Goal: Task Accomplishment & Management: Complete application form

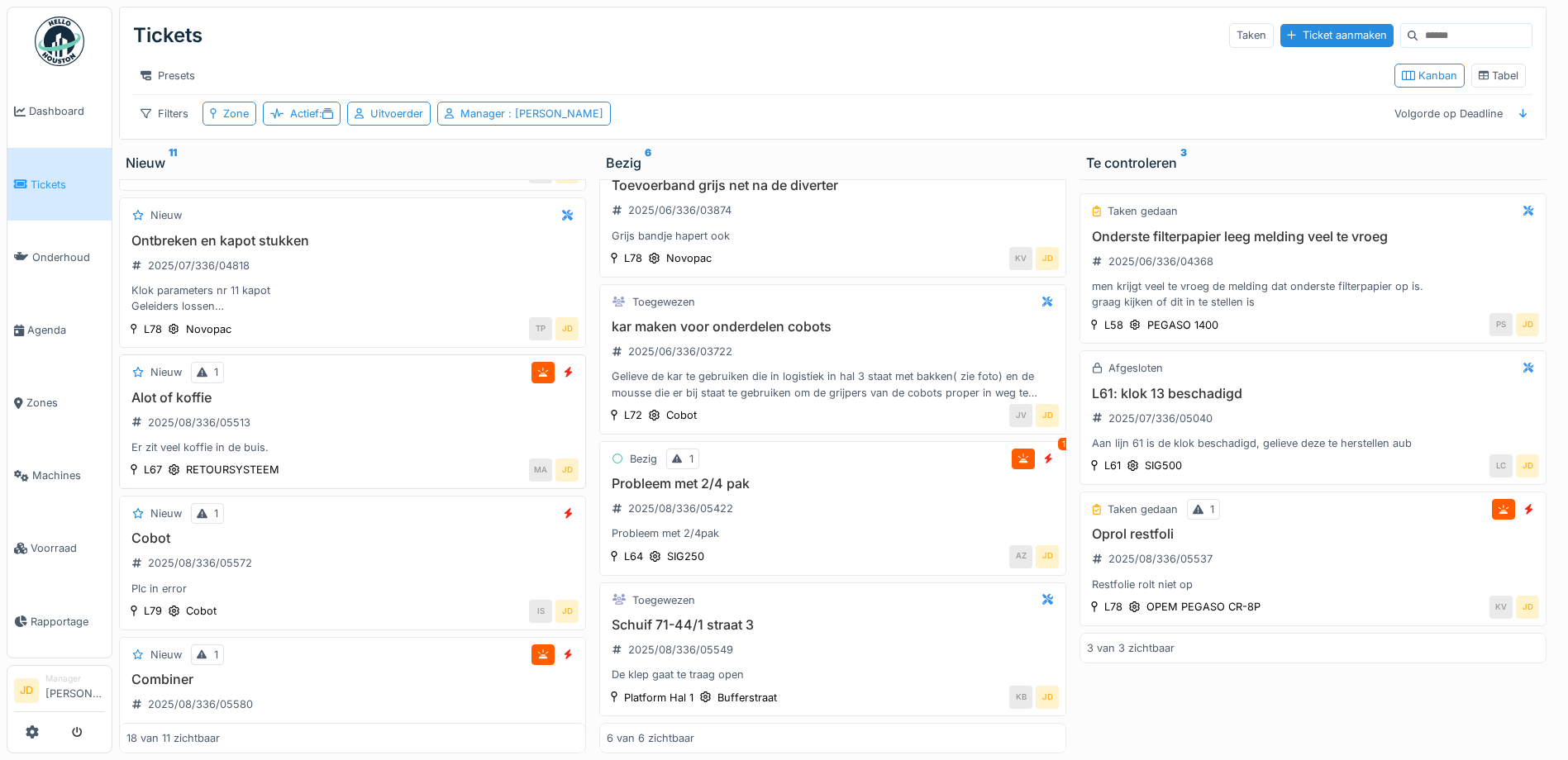
scroll to position [2181, 0]
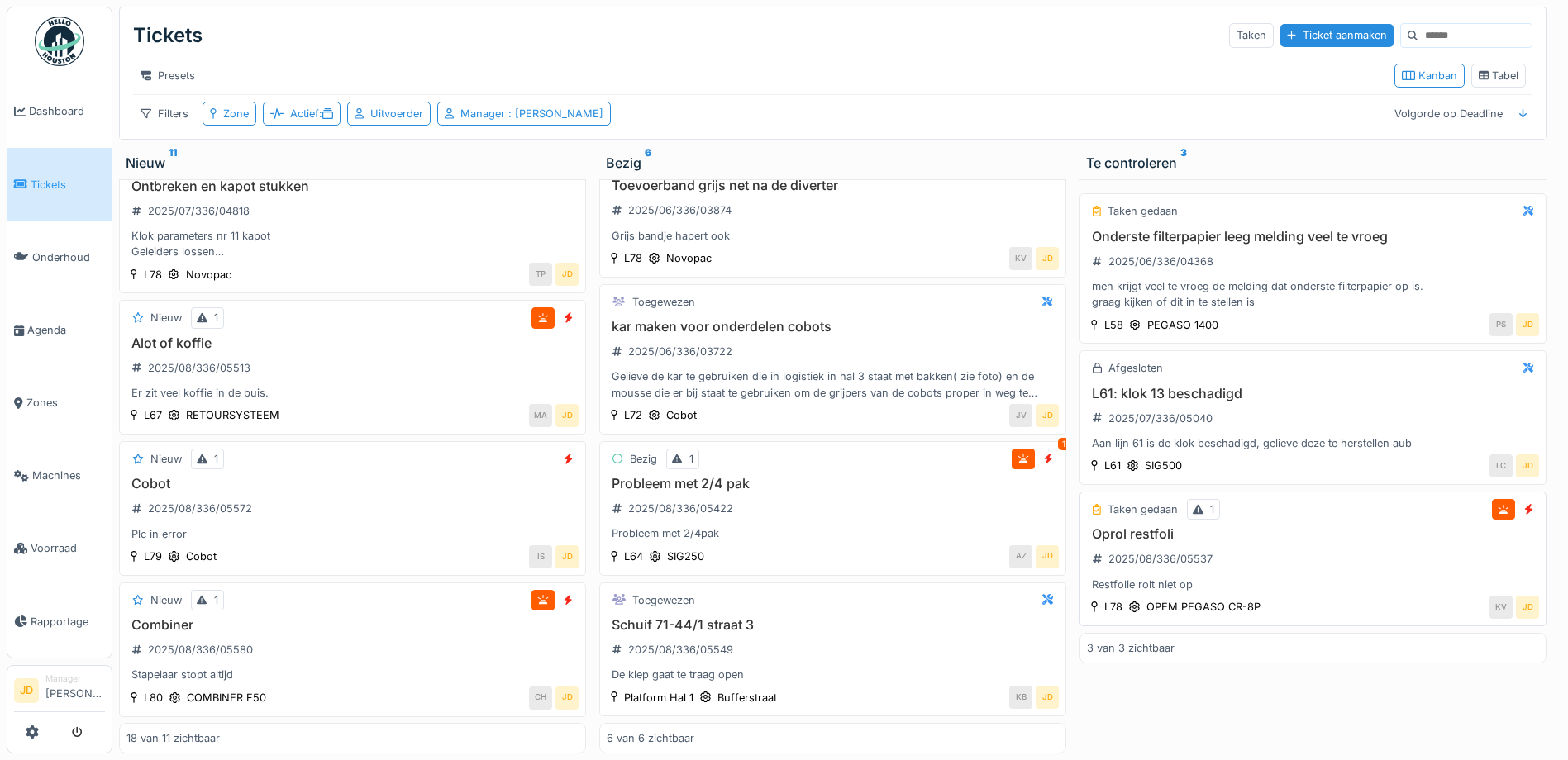
click at [1365, 556] on div "Oprol restfoli 2025/08/336/05537 Restfolie rolt niet op" at bounding box center [1312, 559] width 452 height 66
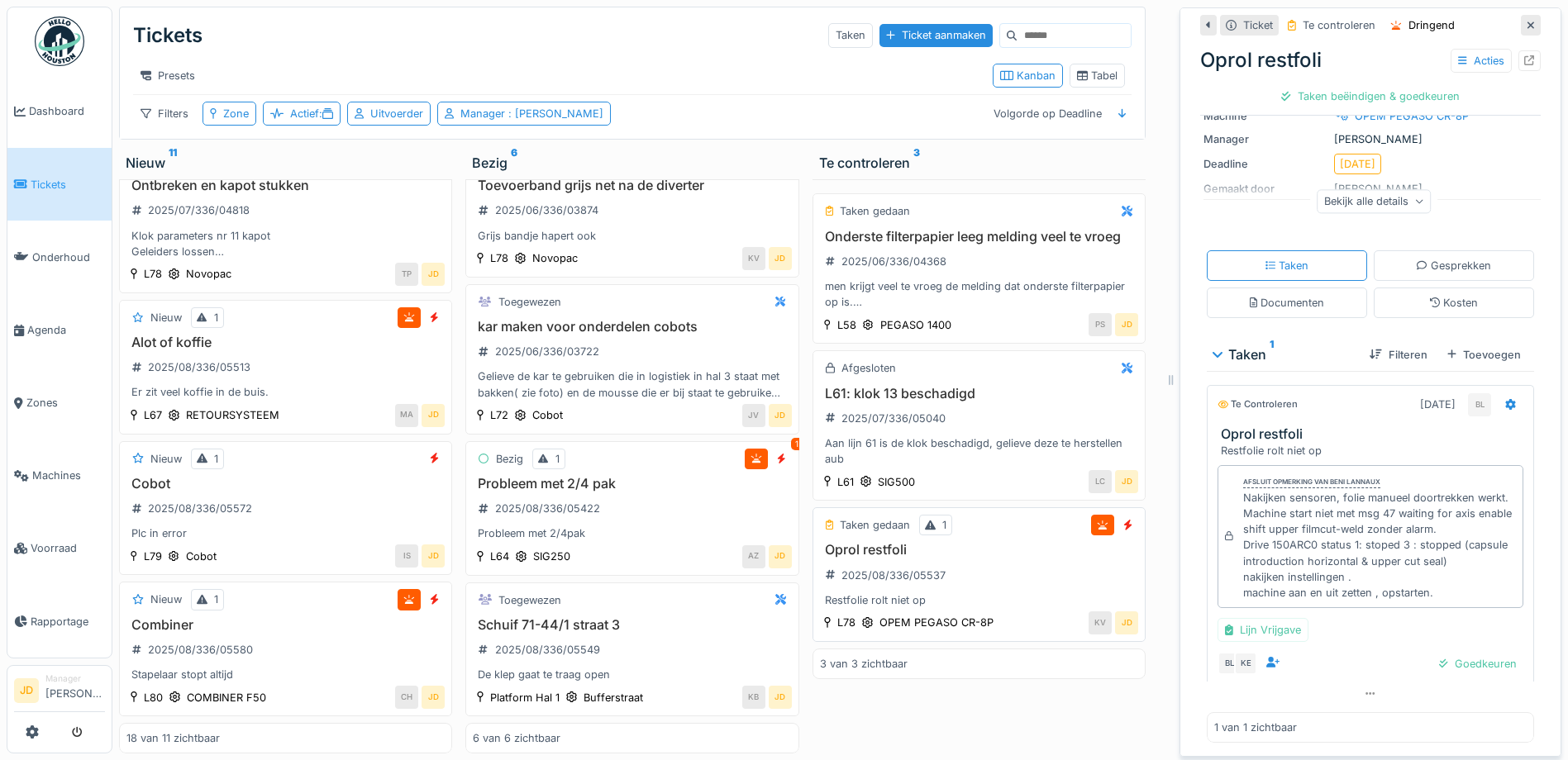
scroll to position [184, 0]
click at [1433, 656] on div "Goedkeuren" at bounding box center [1479, 664] width 91 height 22
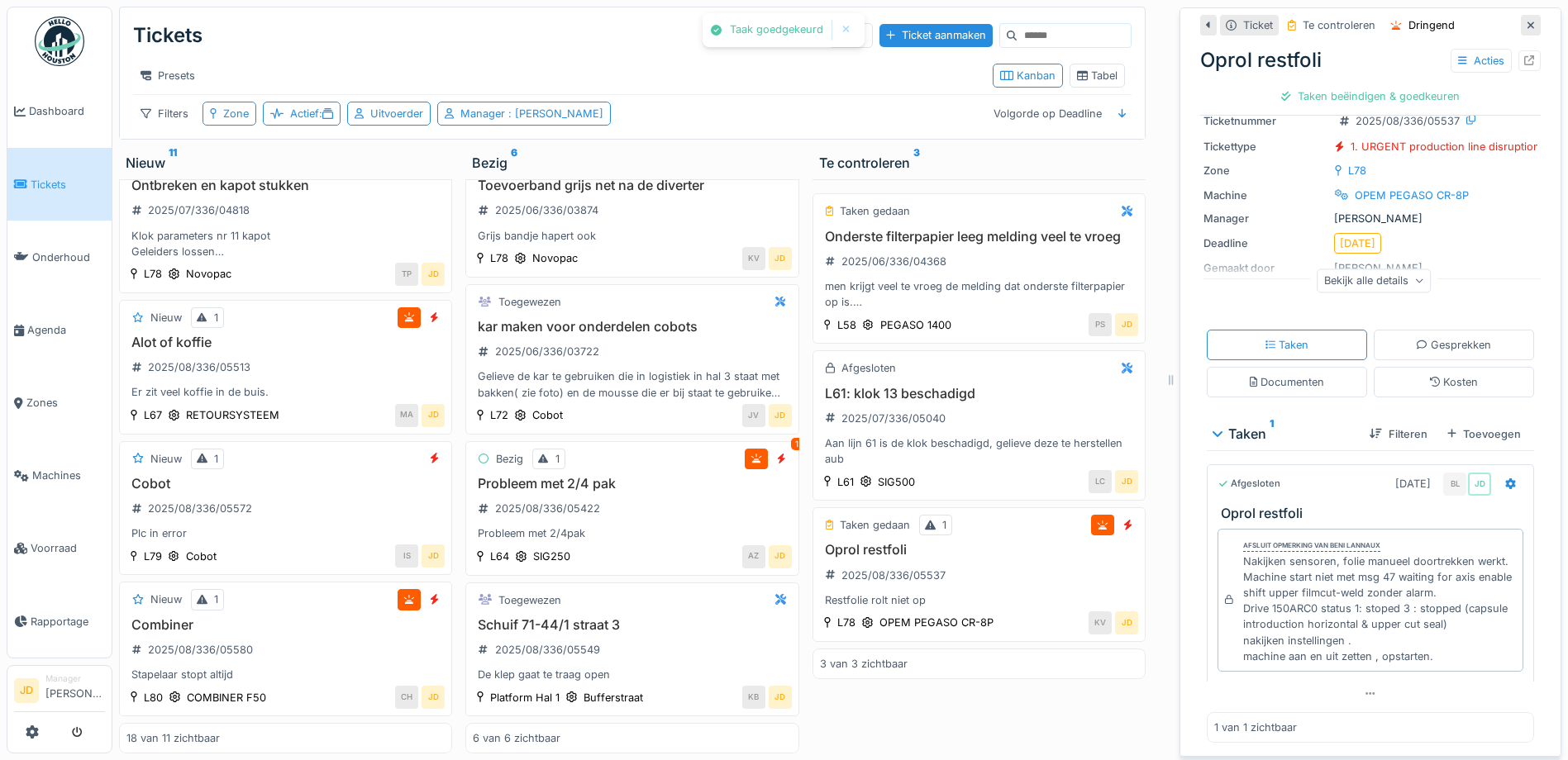
scroll to position [105, 0]
click at [1349, 90] on div "Ticket sluiten" at bounding box center [1371, 96] width 97 height 22
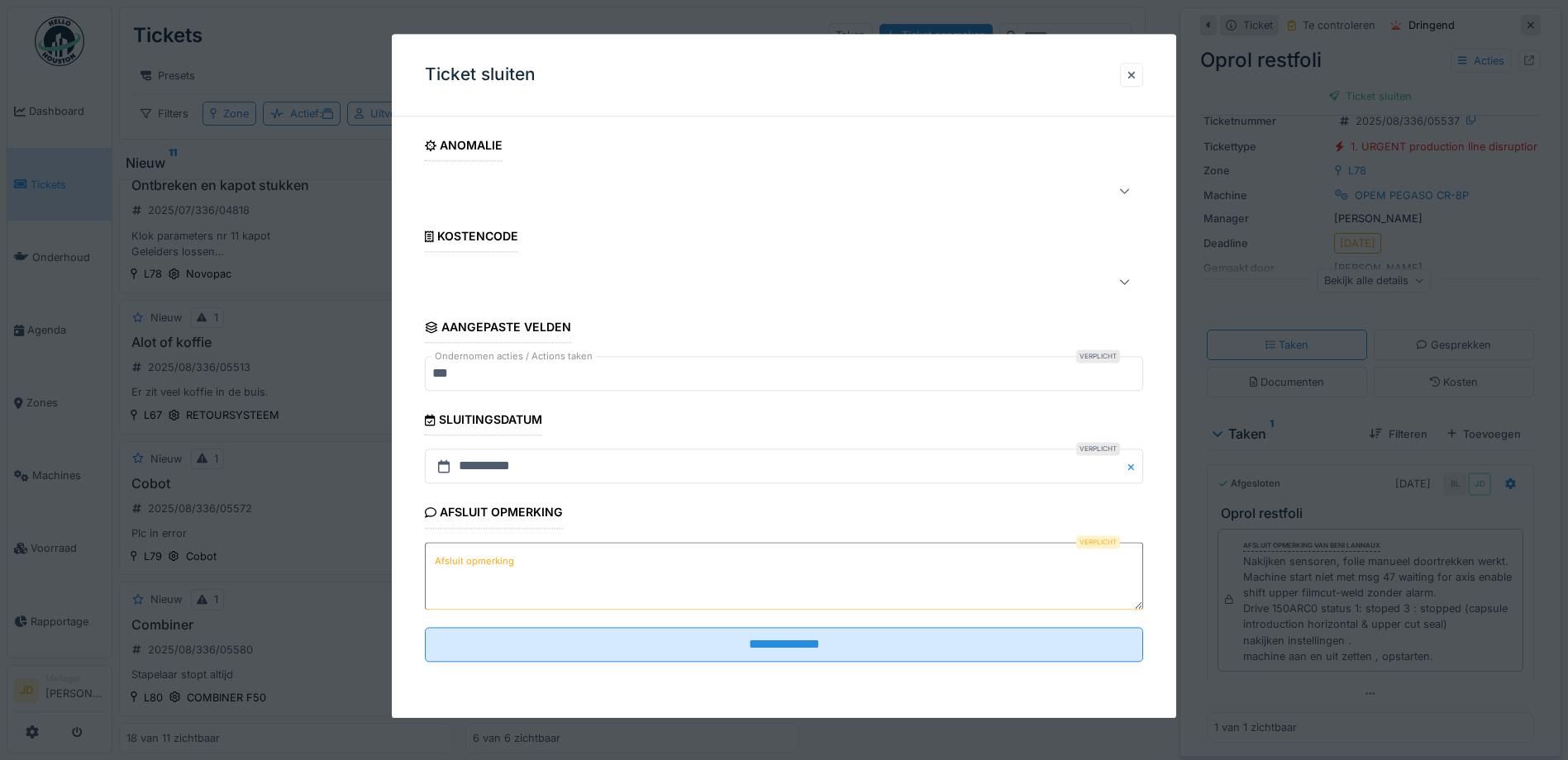
click at [839, 571] on textarea "Afsluit opmerking" at bounding box center [784, 576] width 718 height 68
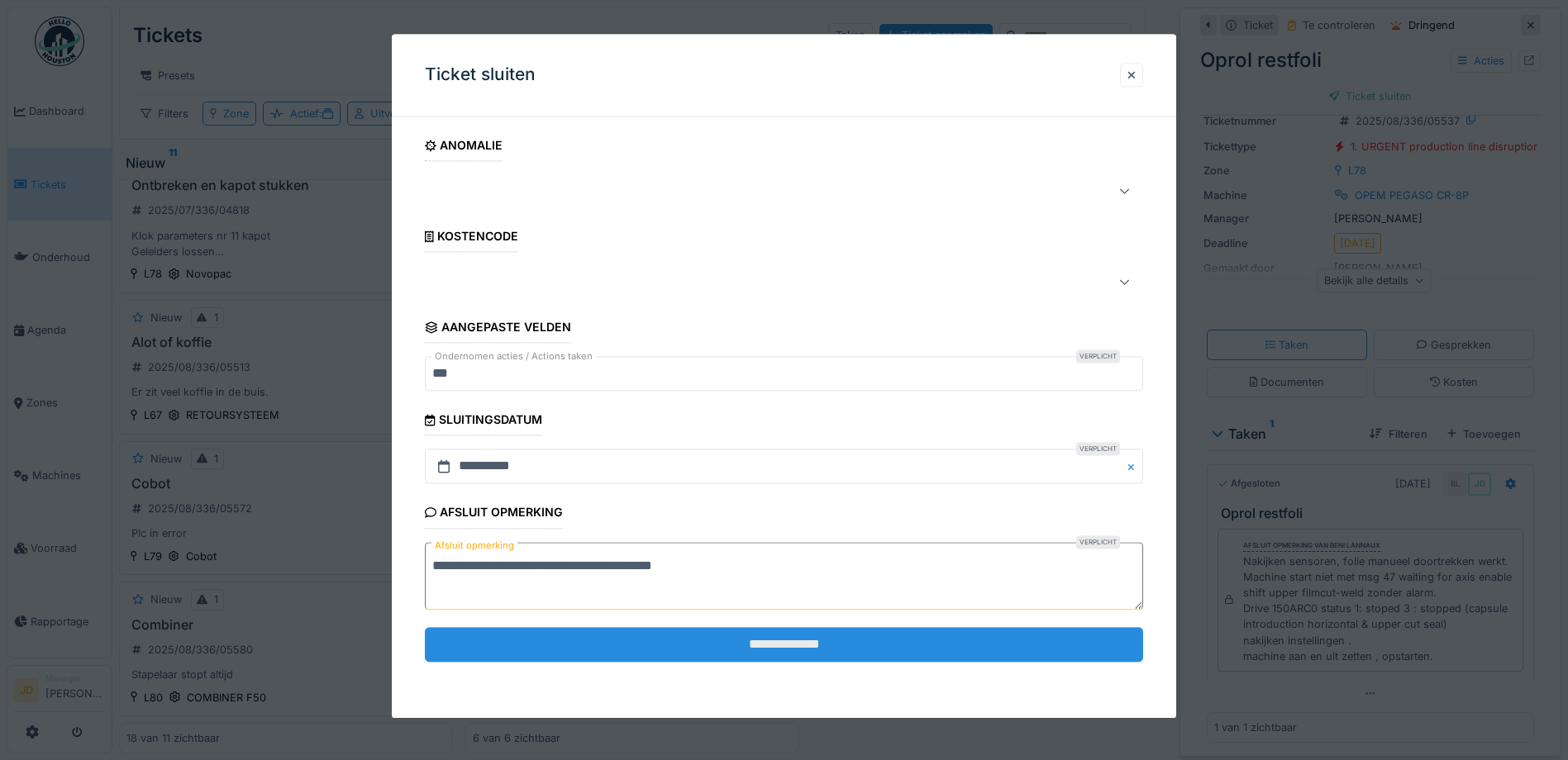
type textarea "**********"
click at [831, 635] on input "**********" at bounding box center [784, 644] width 718 height 35
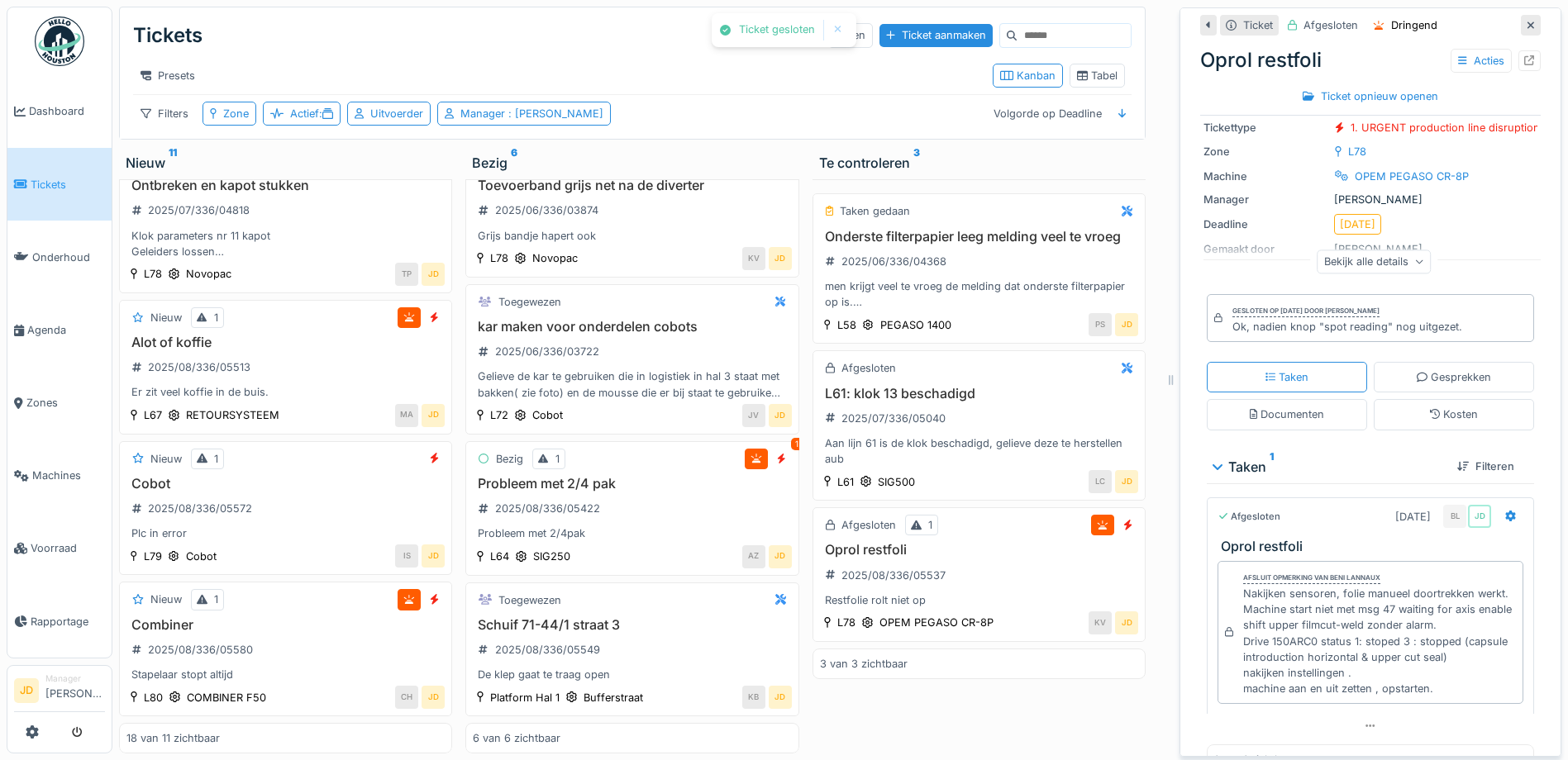
click at [1527, 20] on icon at bounding box center [1531, 26] width 8 height 11
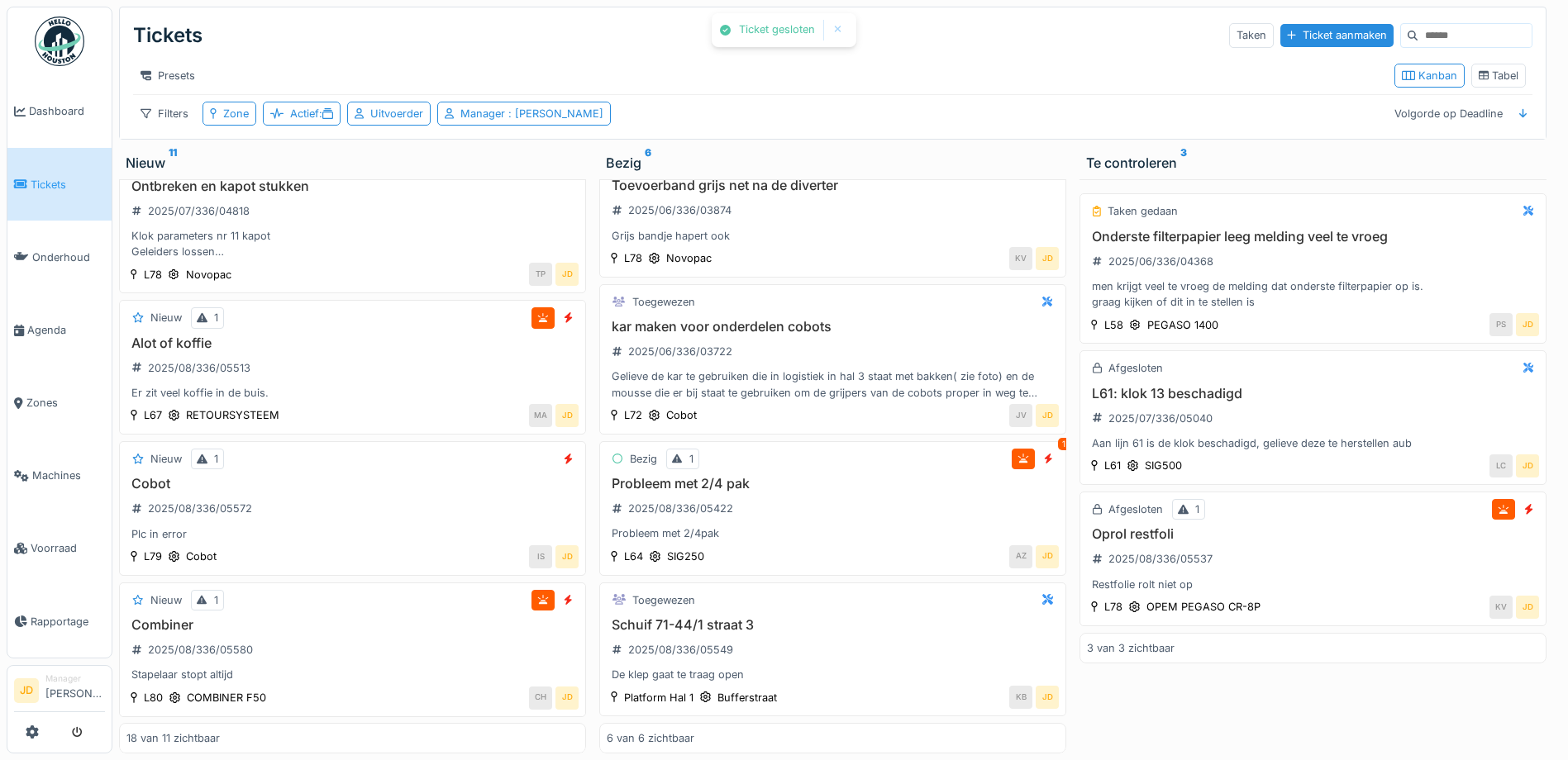
scroll to position [2181, 0]
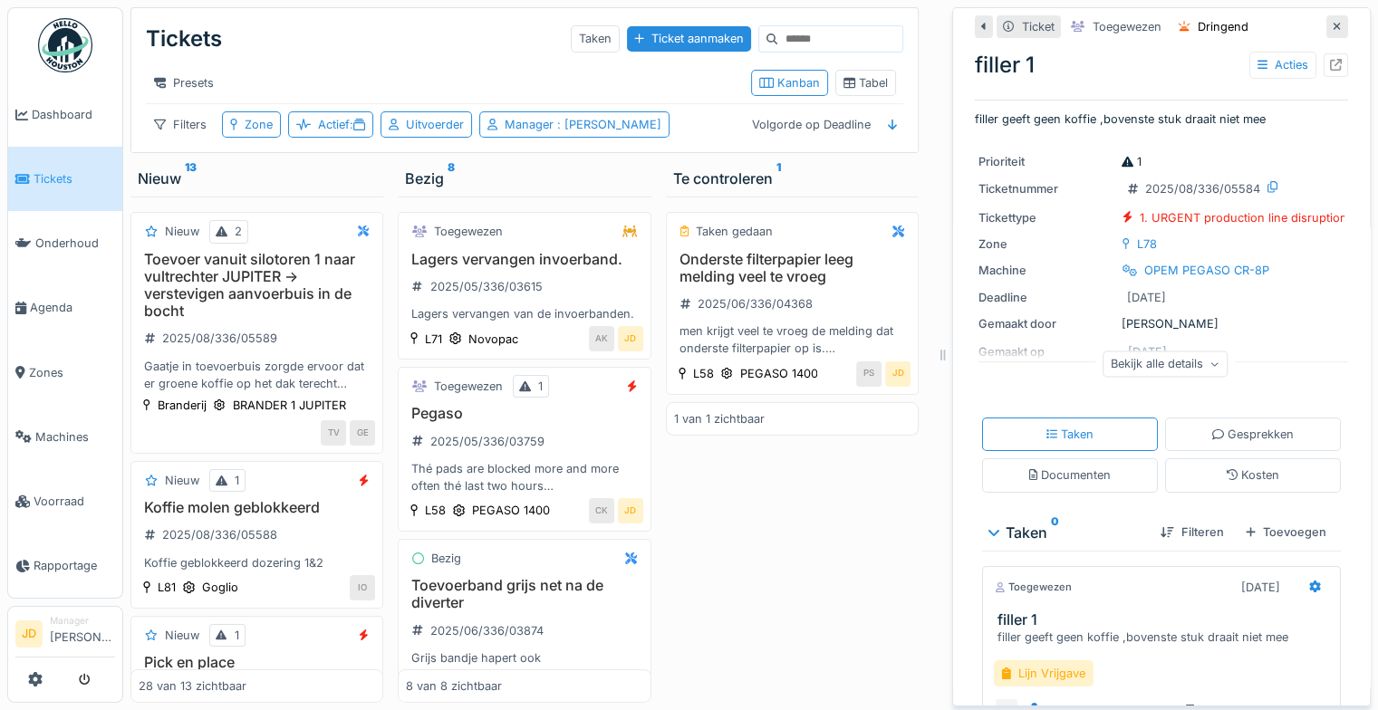
scroll to position [118, 0]
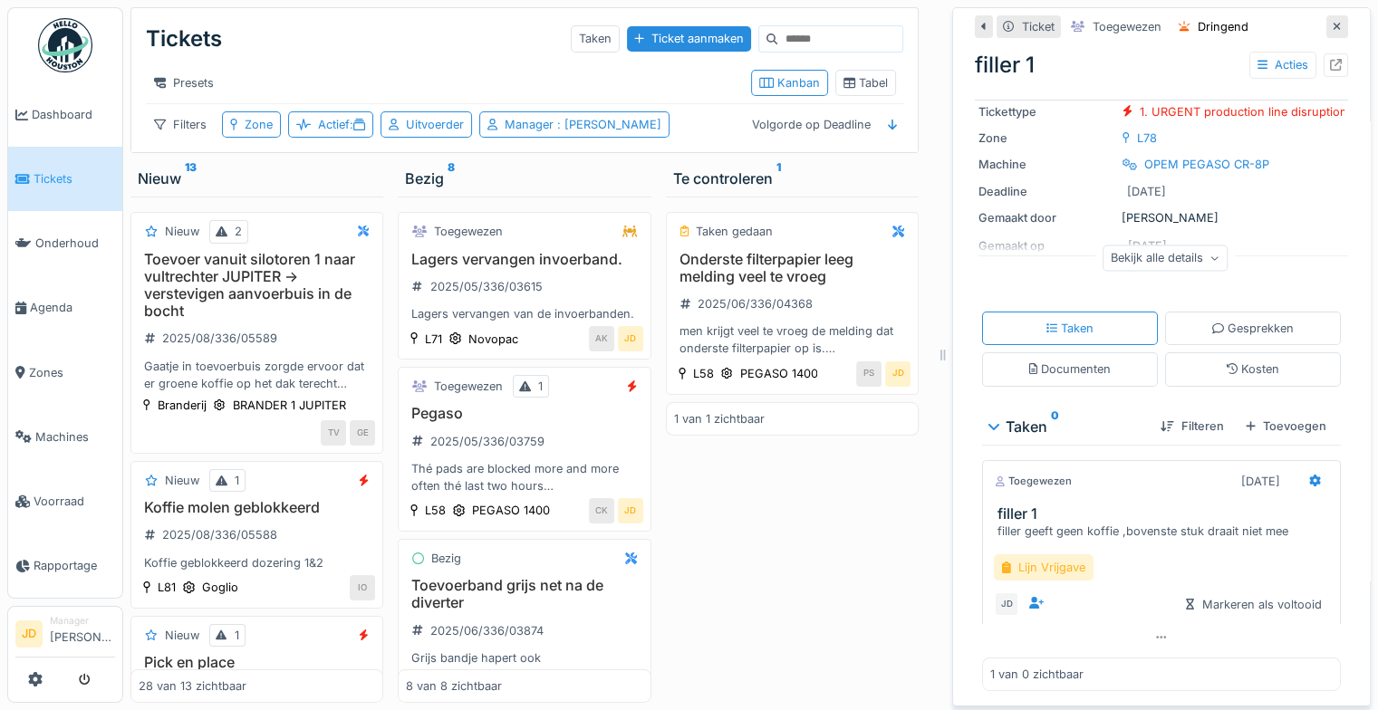
click at [1049, 554] on div "Lijn Vrijgave" at bounding box center [1044, 567] width 100 height 26
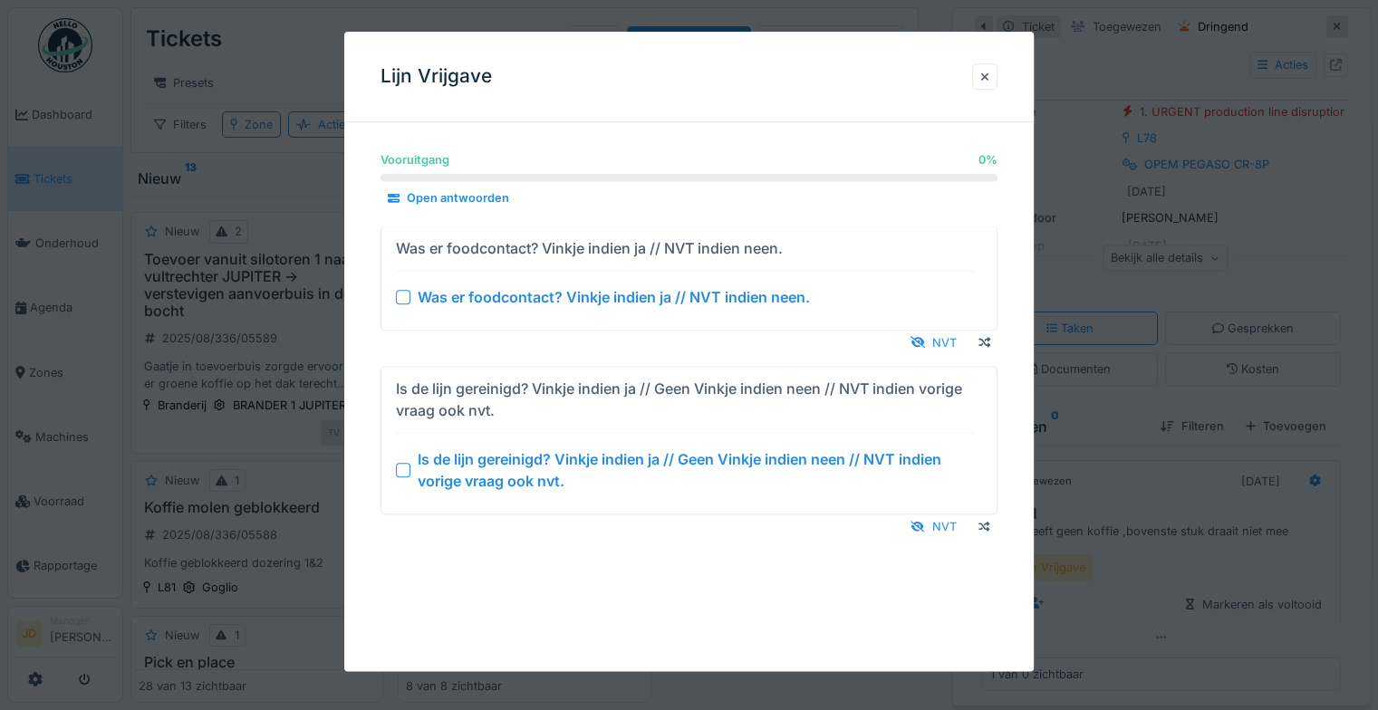
click at [403, 468] on div at bounding box center [403, 470] width 14 height 14
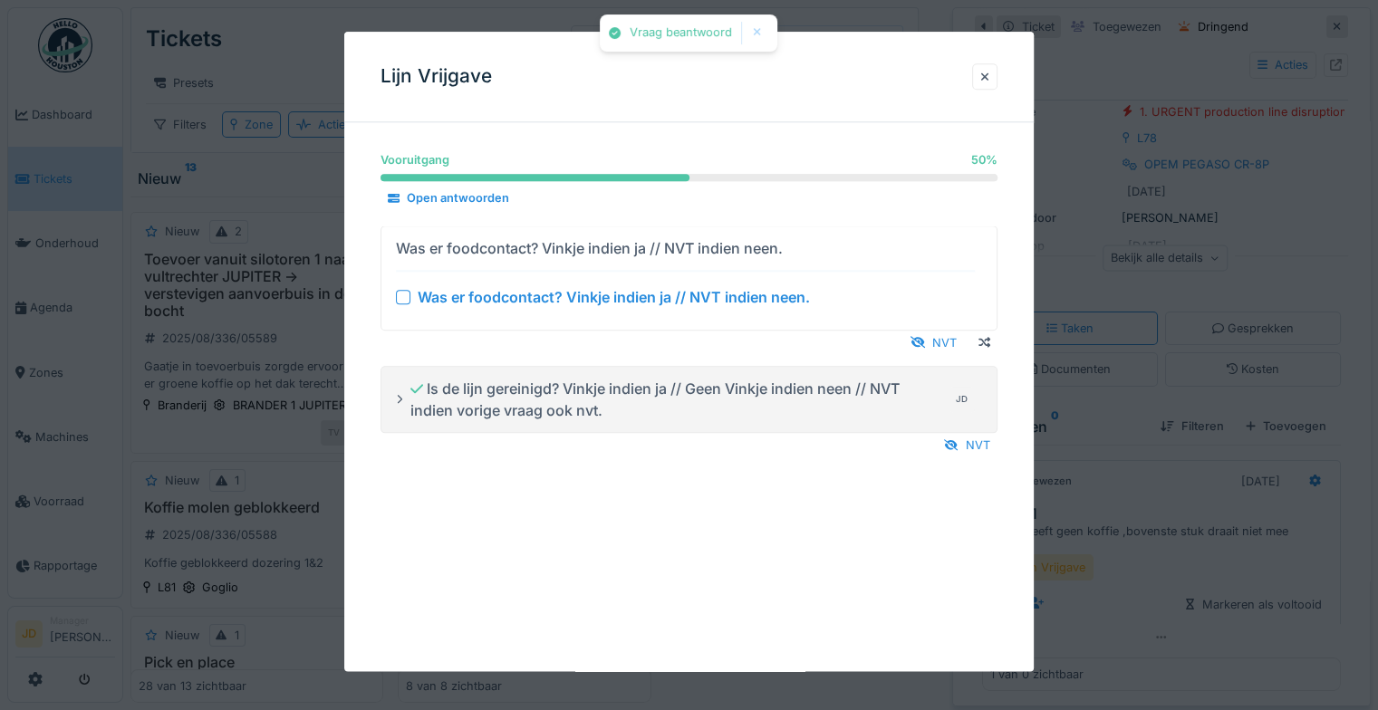
click at [402, 299] on div at bounding box center [403, 297] width 14 height 14
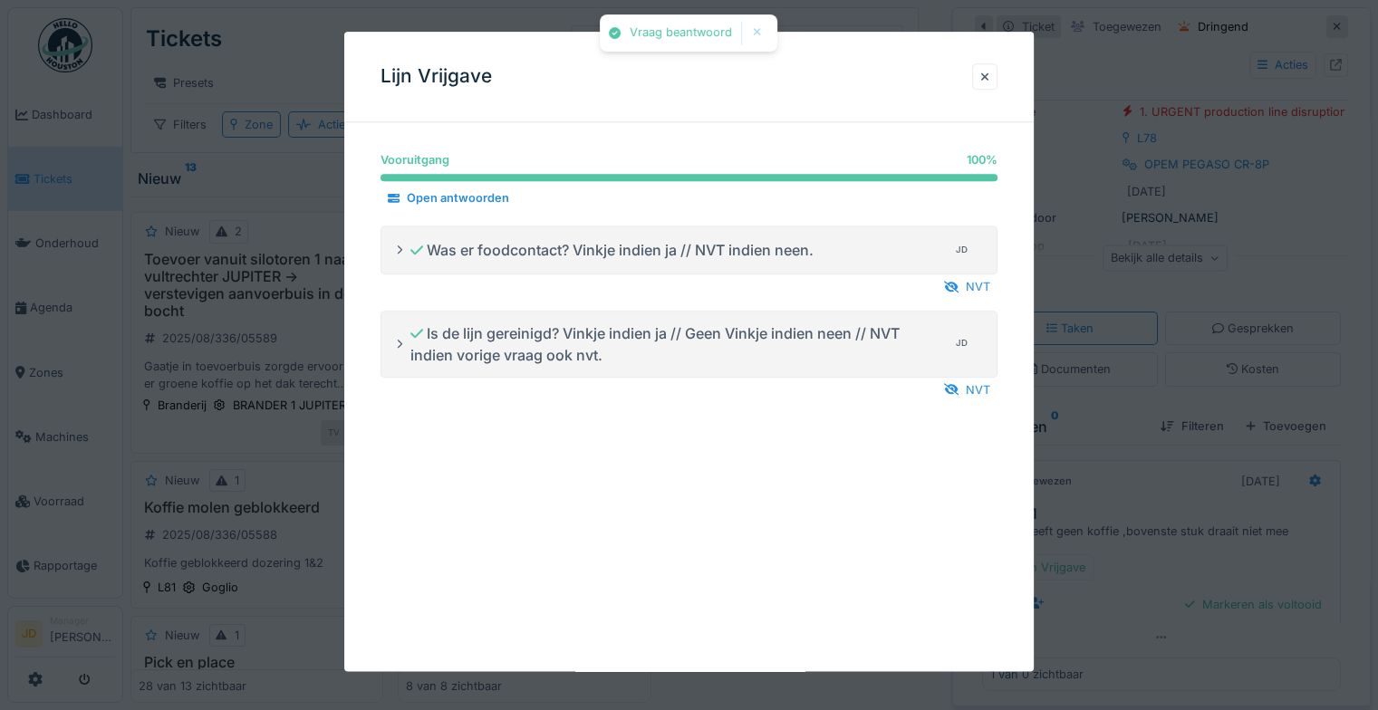
click at [1135, 587] on div at bounding box center [689, 355] width 1378 height 710
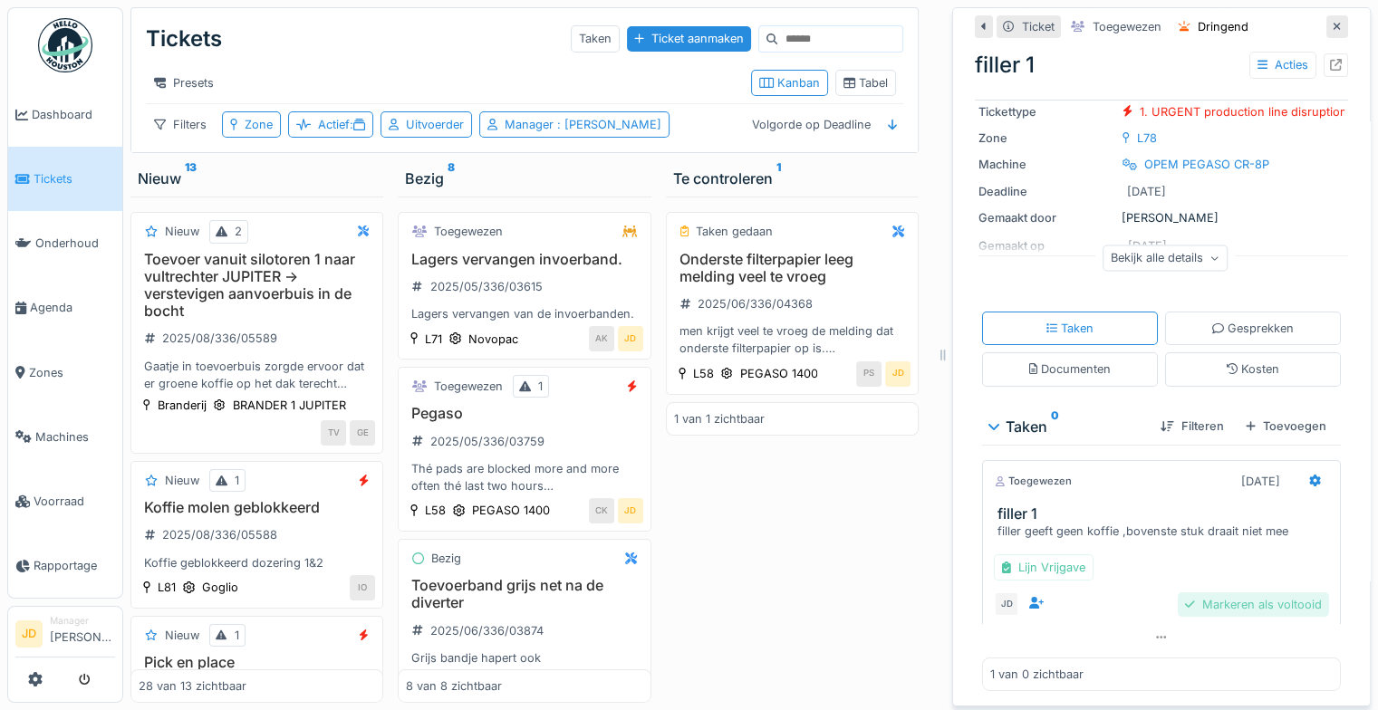
click at [1177, 592] on div "Markeren als voltooid" at bounding box center [1252, 604] width 151 height 24
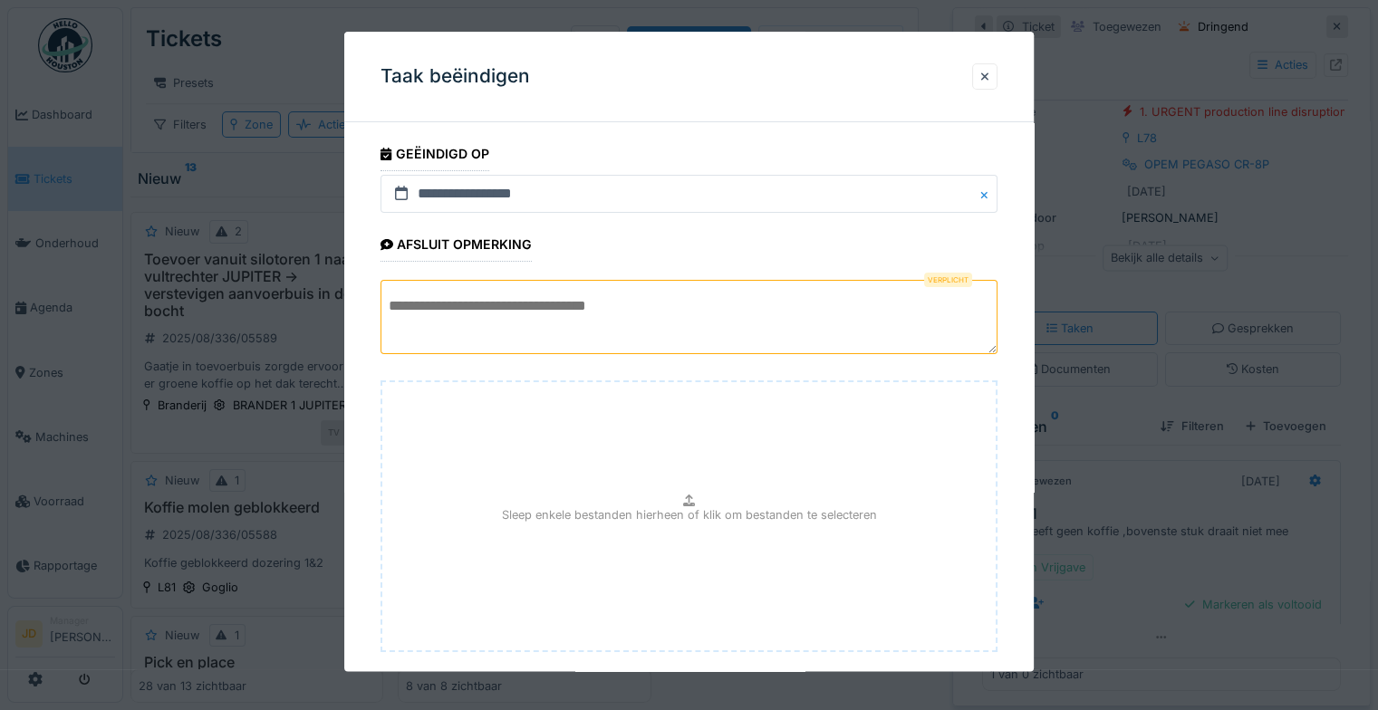
click at [792, 329] on textarea at bounding box center [688, 317] width 617 height 74
type textarea "*"
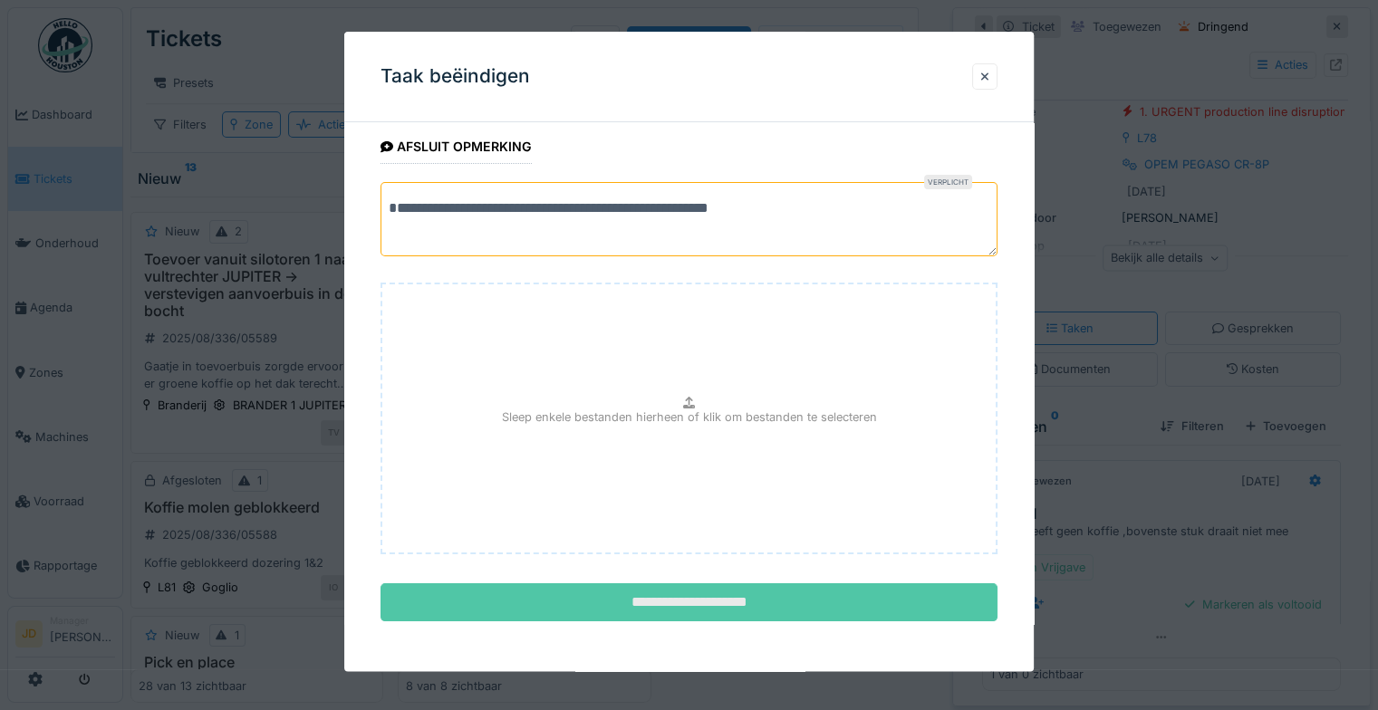
type textarea "**********"
click at [797, 609] on input "**********" at bounding box center [688, 603] width 617 height 38
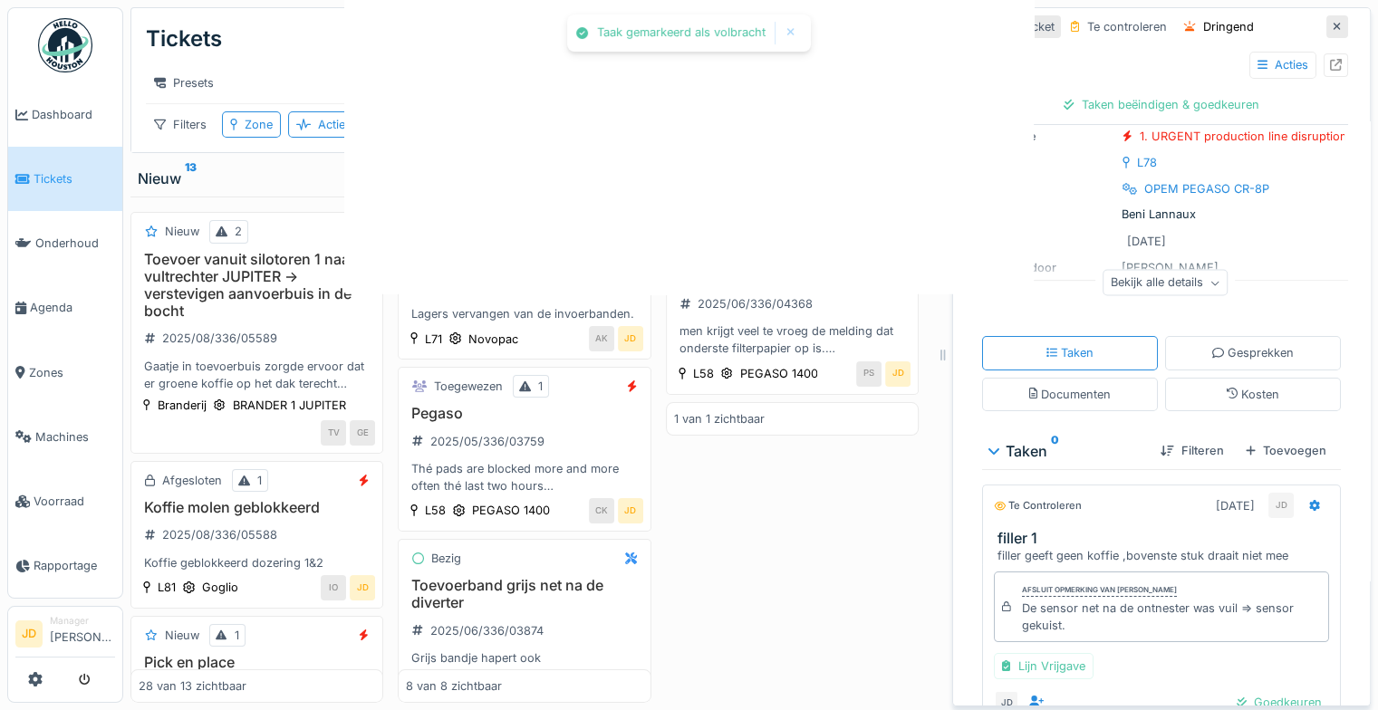
scroll to position [142, 0]
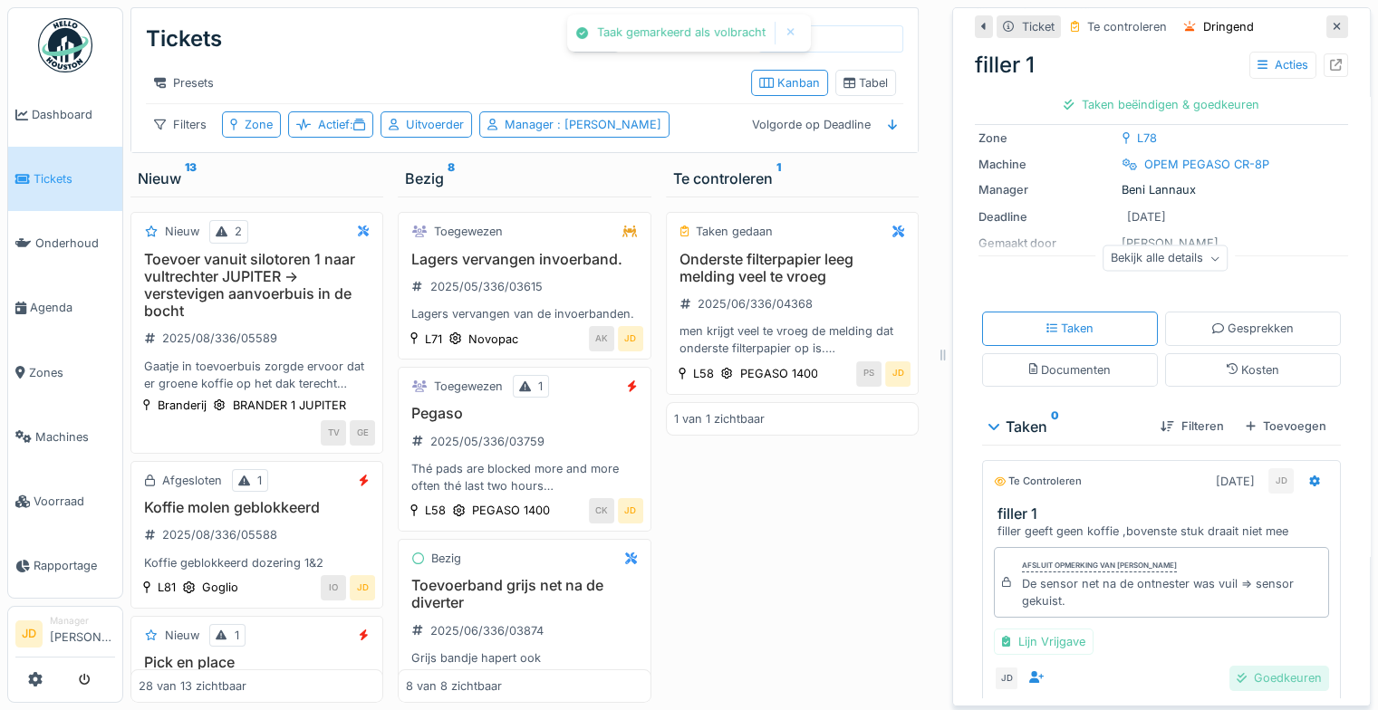
click at [1242, 666] on div "Goedkeuren" at bounding box center [1279, 678] width 100 height 24
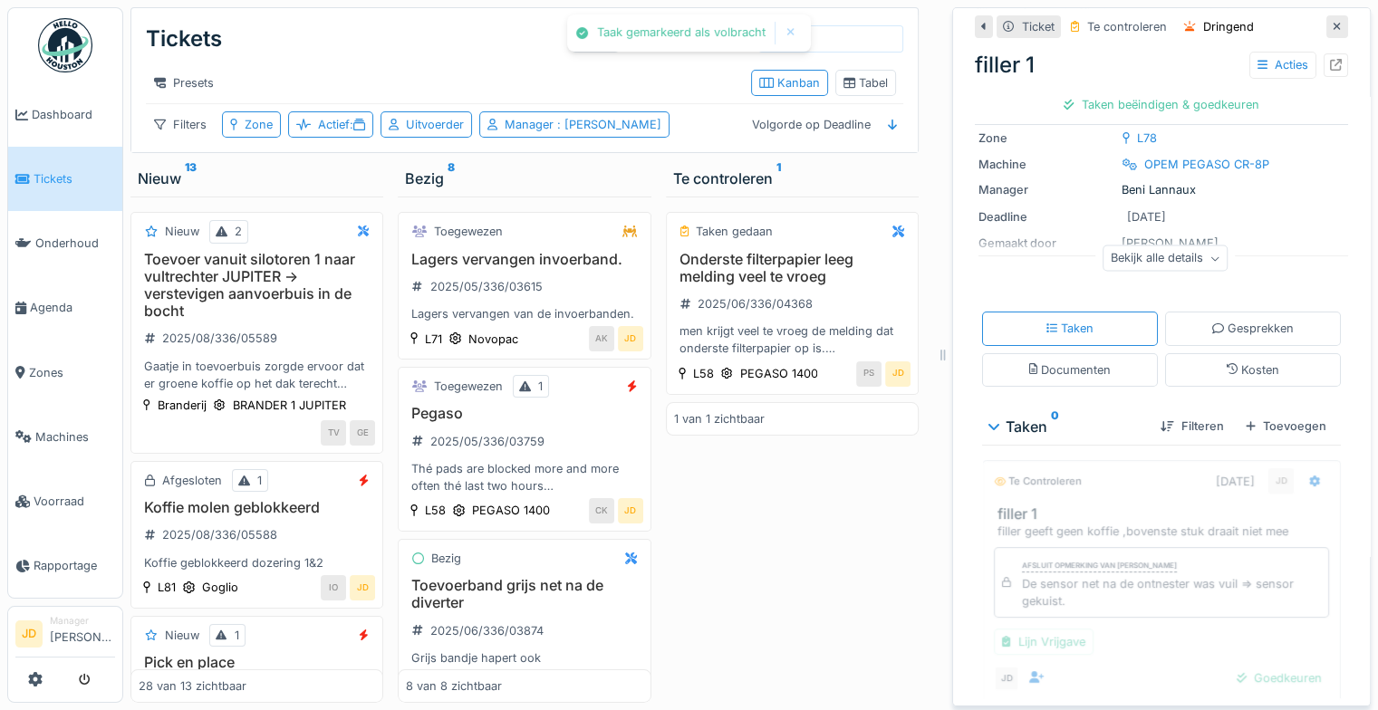
scroll to position [130, 0]
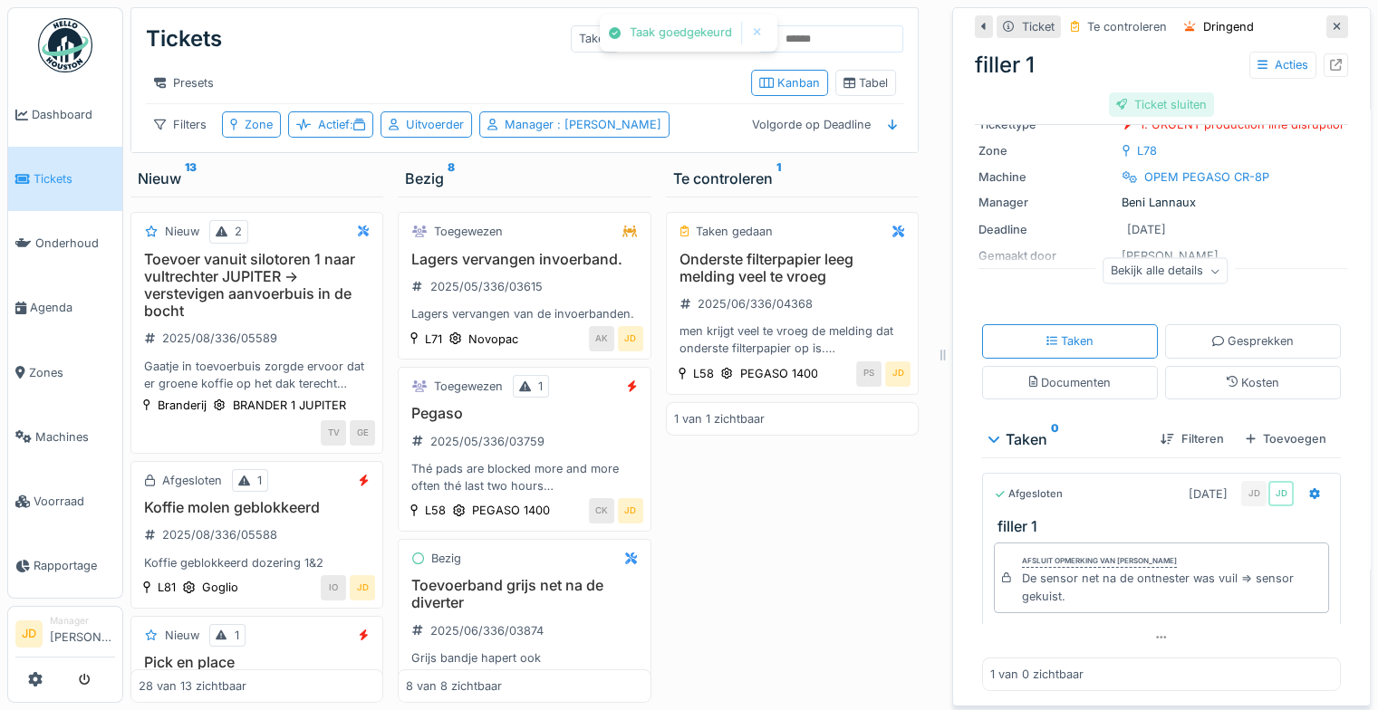
click at [1120, 92] on div "Ticket sluiten" at bounding box center [1162, 104] width 106 height 24
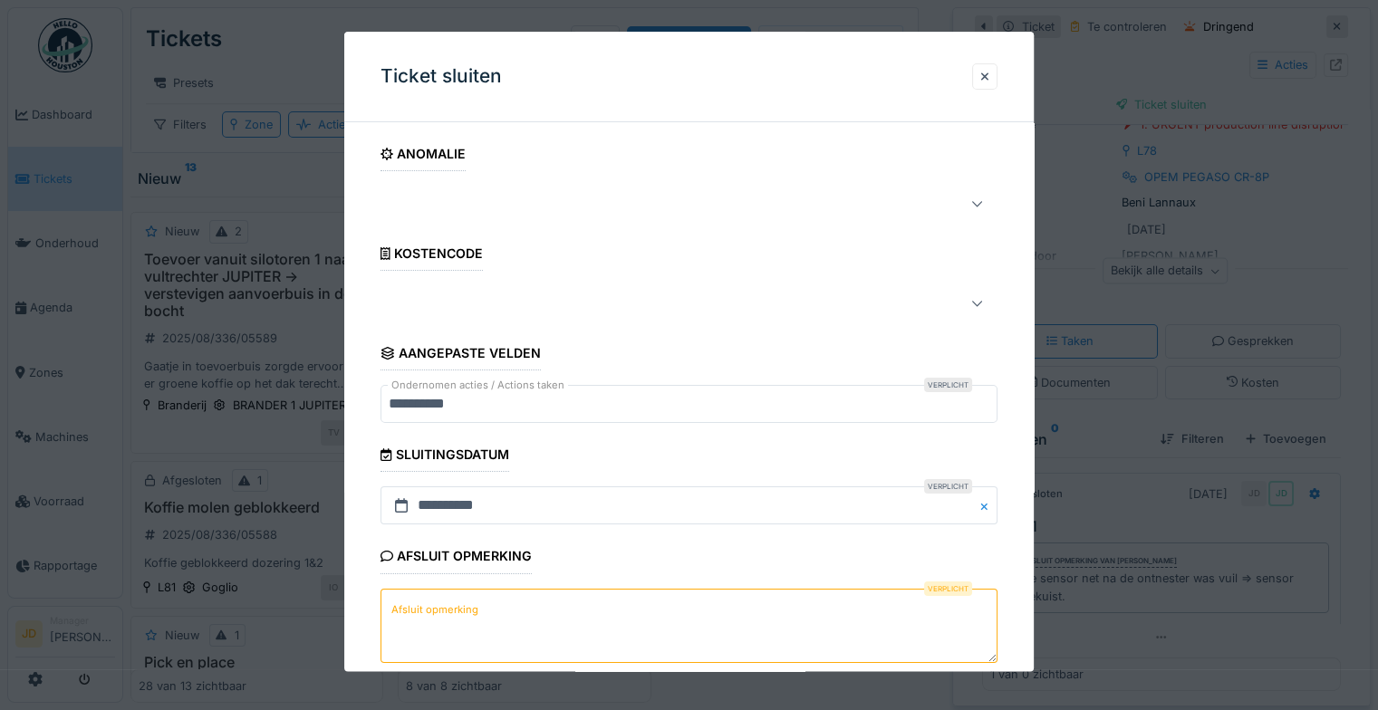
click at [473, 603] on label "Afsluit opmerking" at bounding box center [435, 610] width 94 height 23
click at [473, 603] on textarea "Afsluit opmerking" at bounding box center [688, 626] width 617 height 74
click at [473, 603] on label "Afsluit opmerking" at bounding box center [435, 610] width 94 height 23
click at [473, 603] on textarea "Afsluit opmerking" at bounding box center [688, 626] width 617 height 74
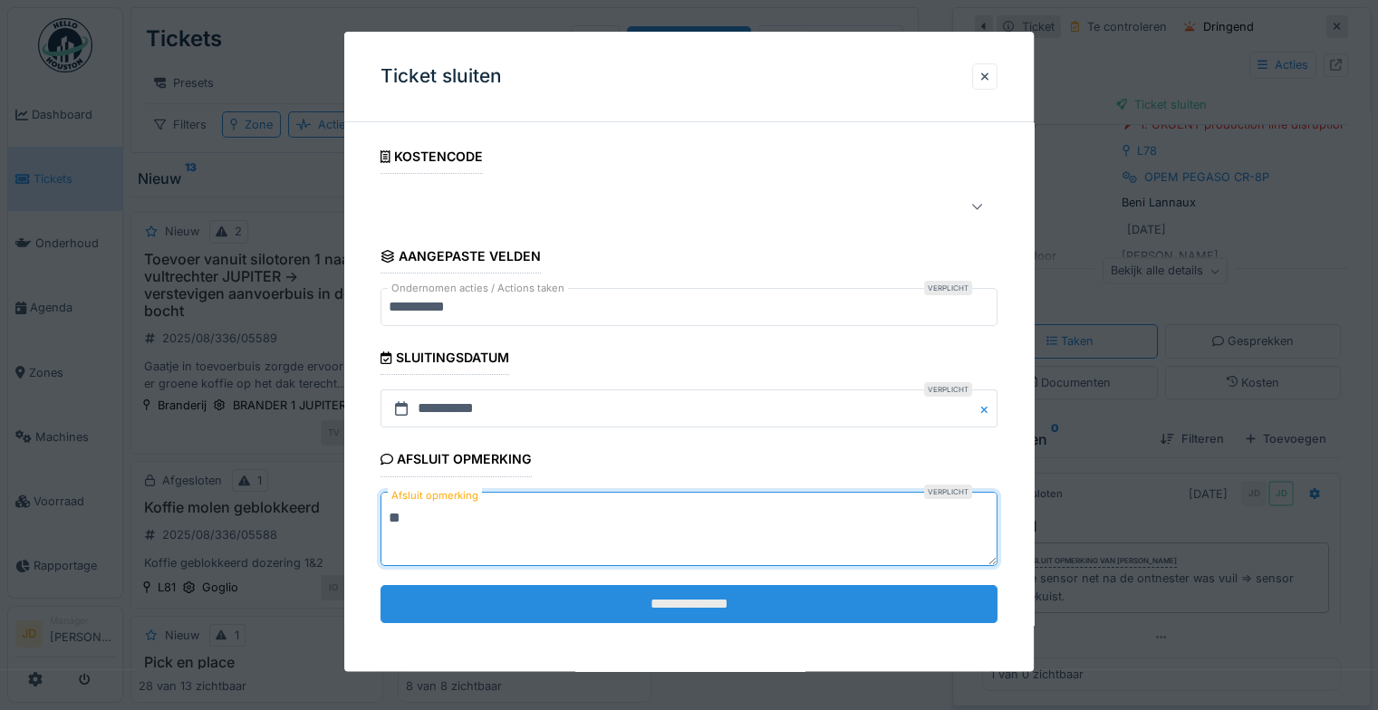
scroll to position [96, 0]
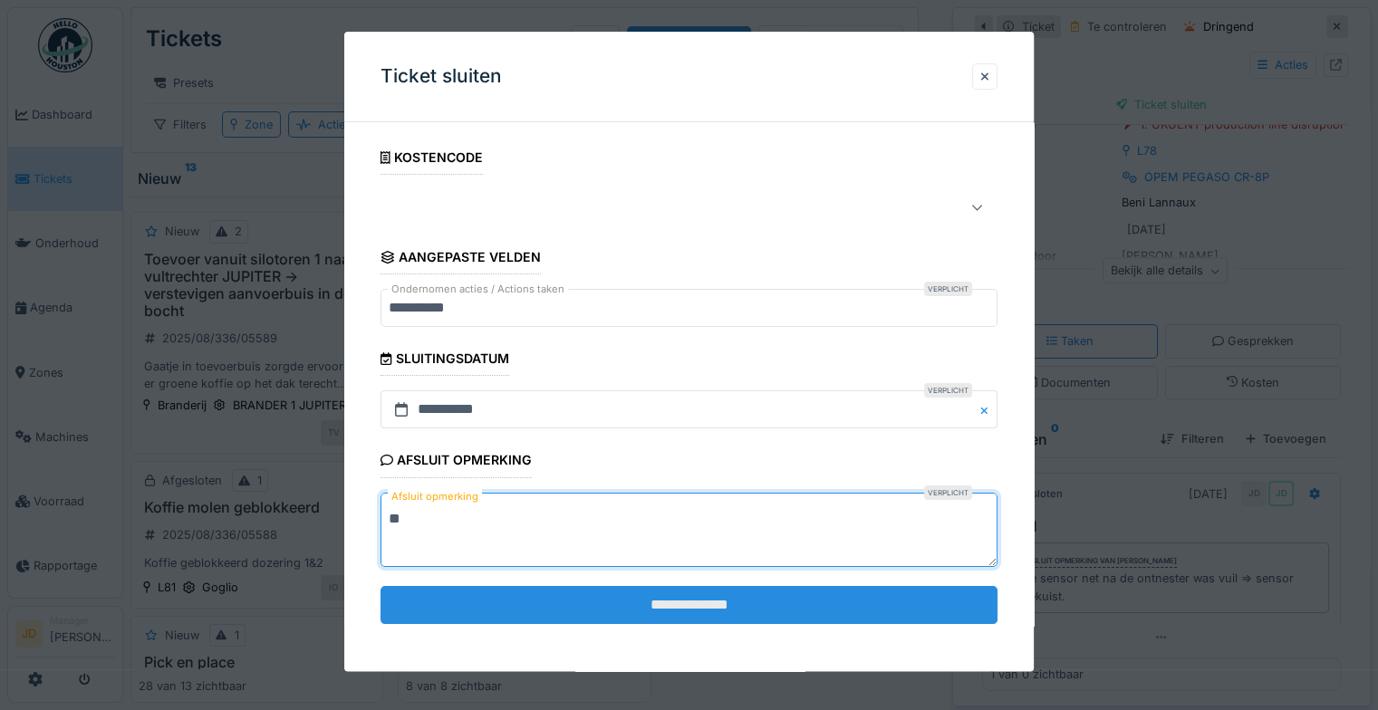
type textarea "**"
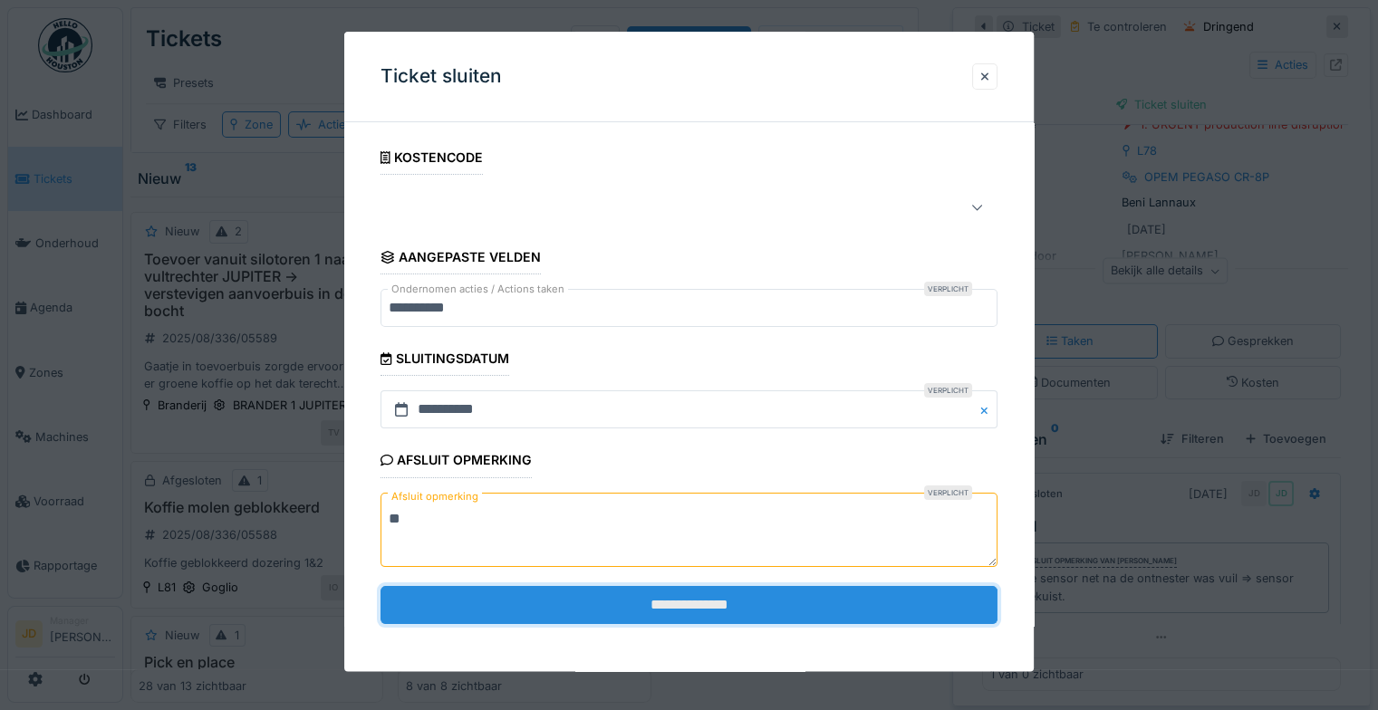
click at [485, 603] on input "**********" at bounding box center [688, 605] width 617 height 38
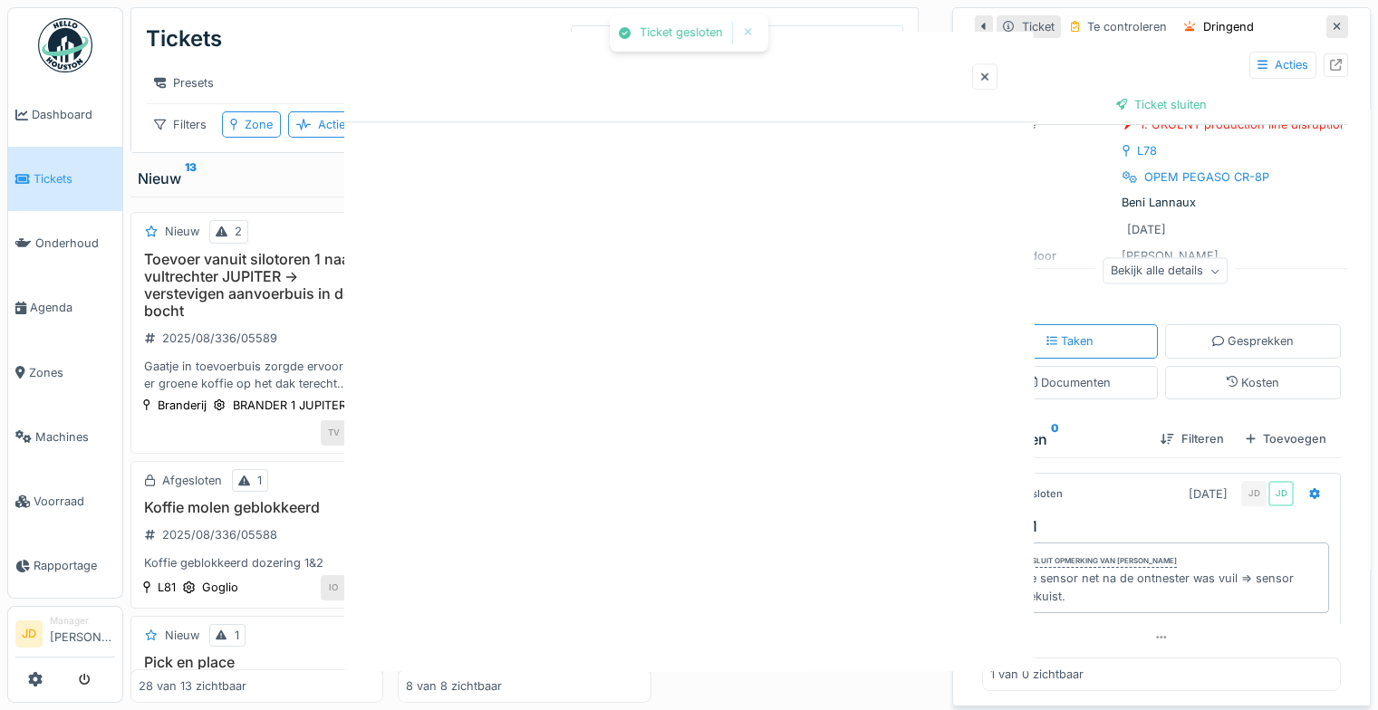
scroll to position [0, 0]
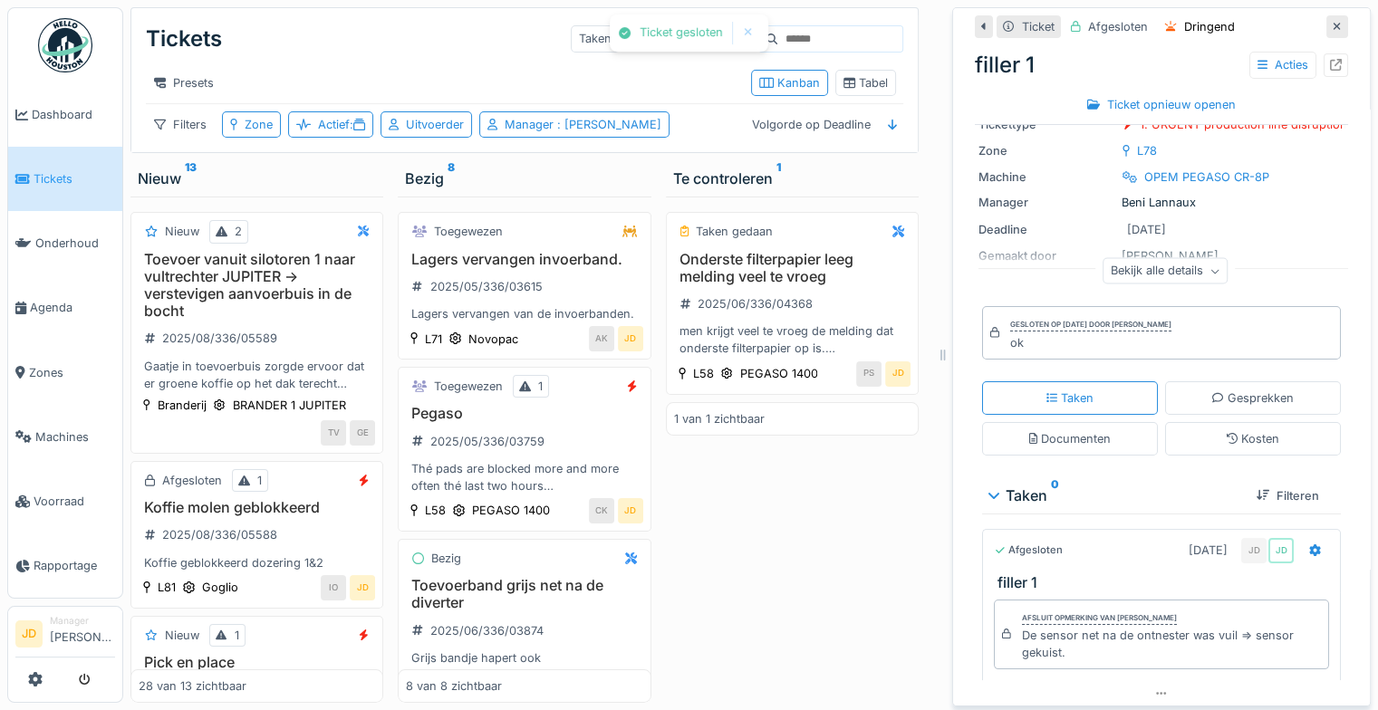
click at [1332, 18] on div at bounding box center [1336, 26] width 9 height 17
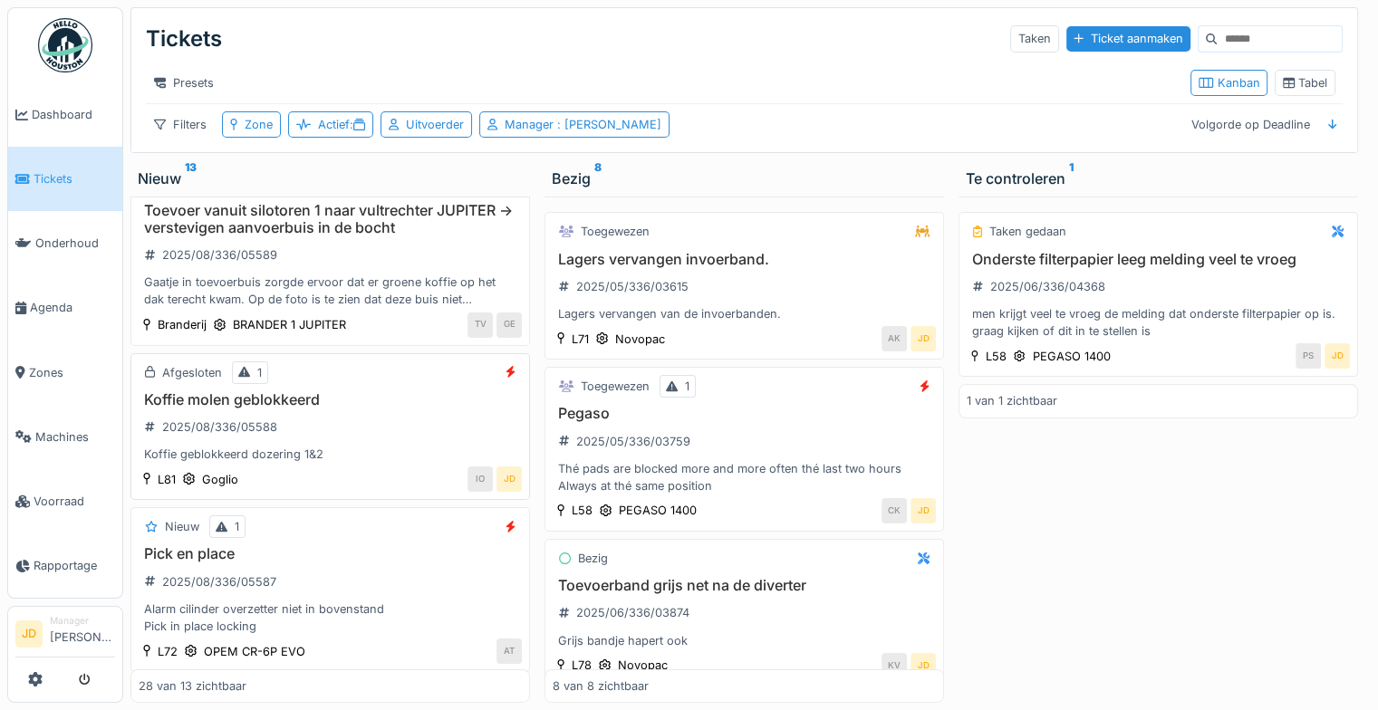
scroll to position [50, 0]
click at [395, 427] on div "Koffie molen geblokkeerd 2025/08/336/05588 Koffie geblokkeerd dozering 1&2" at bounding box center [330, 426] width 383 height 72
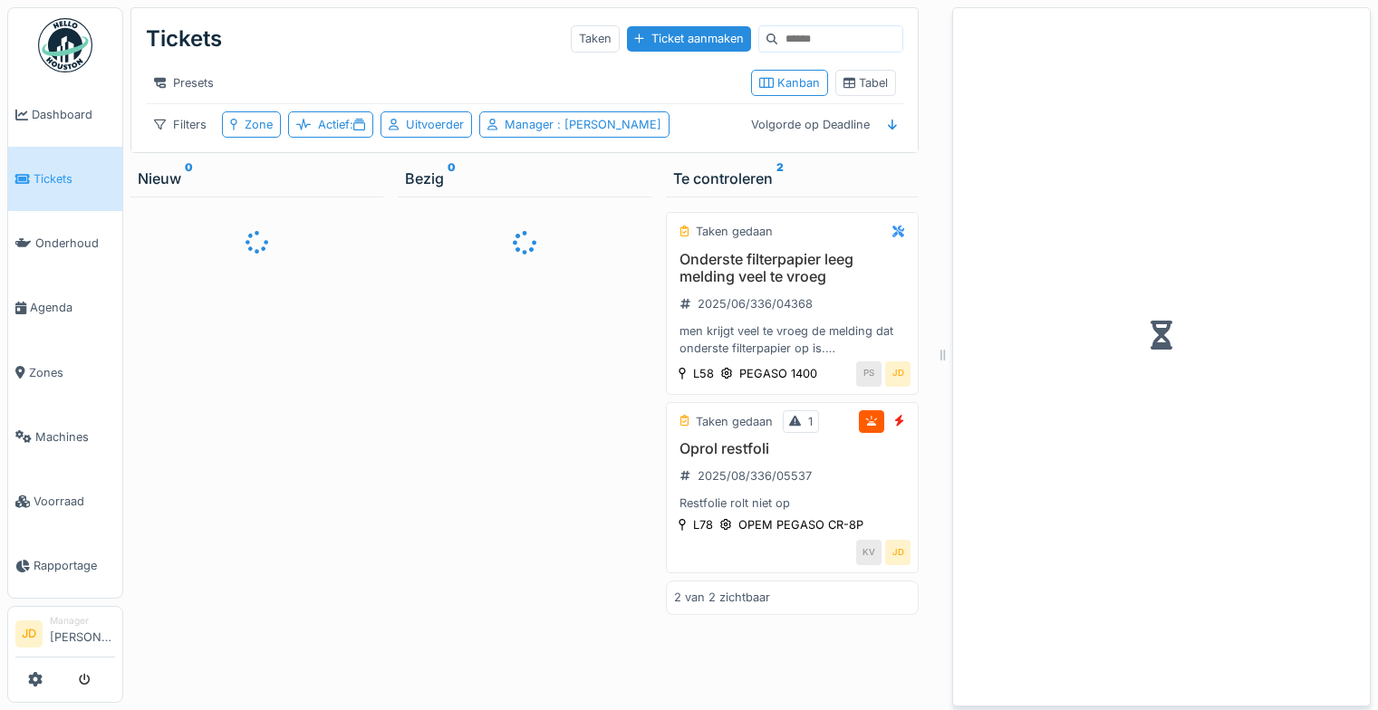
scroll to position [14, 0]
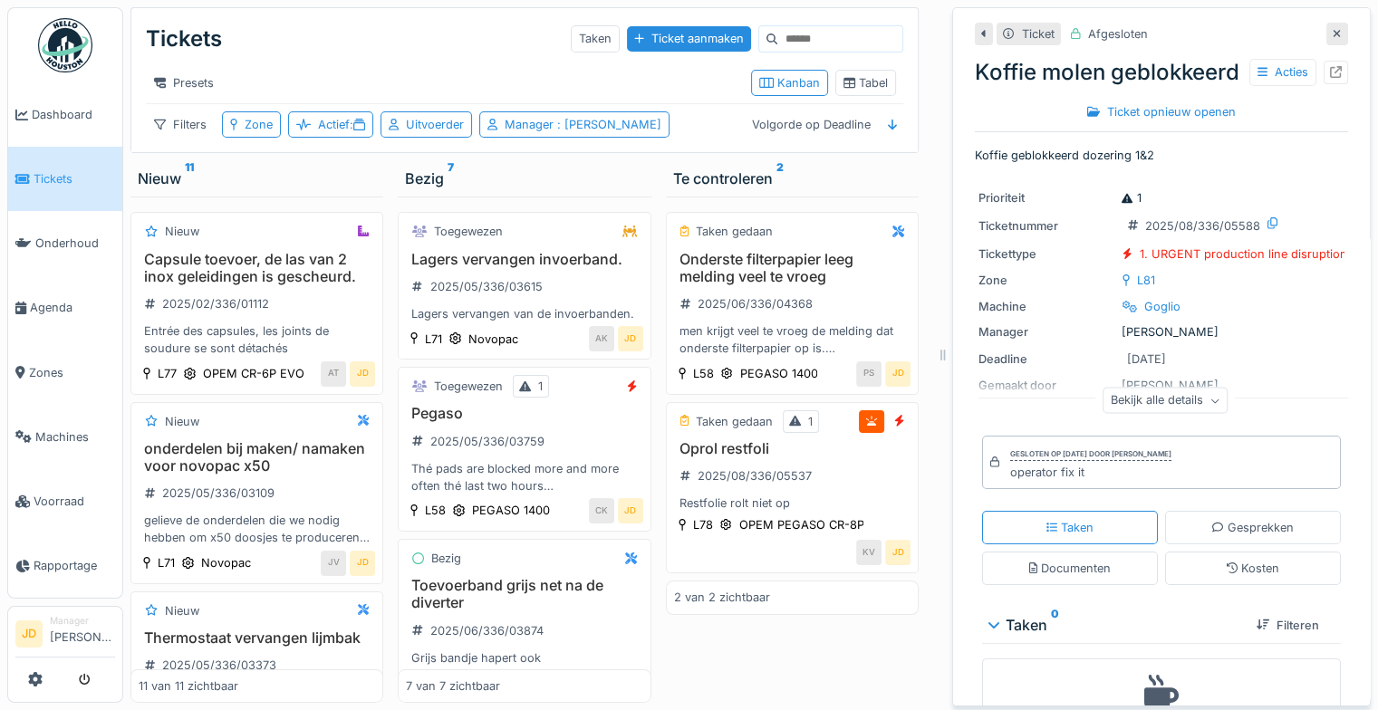
click at [1332, 28] on icon at bounding box center [1336, 34] width 9 height 12
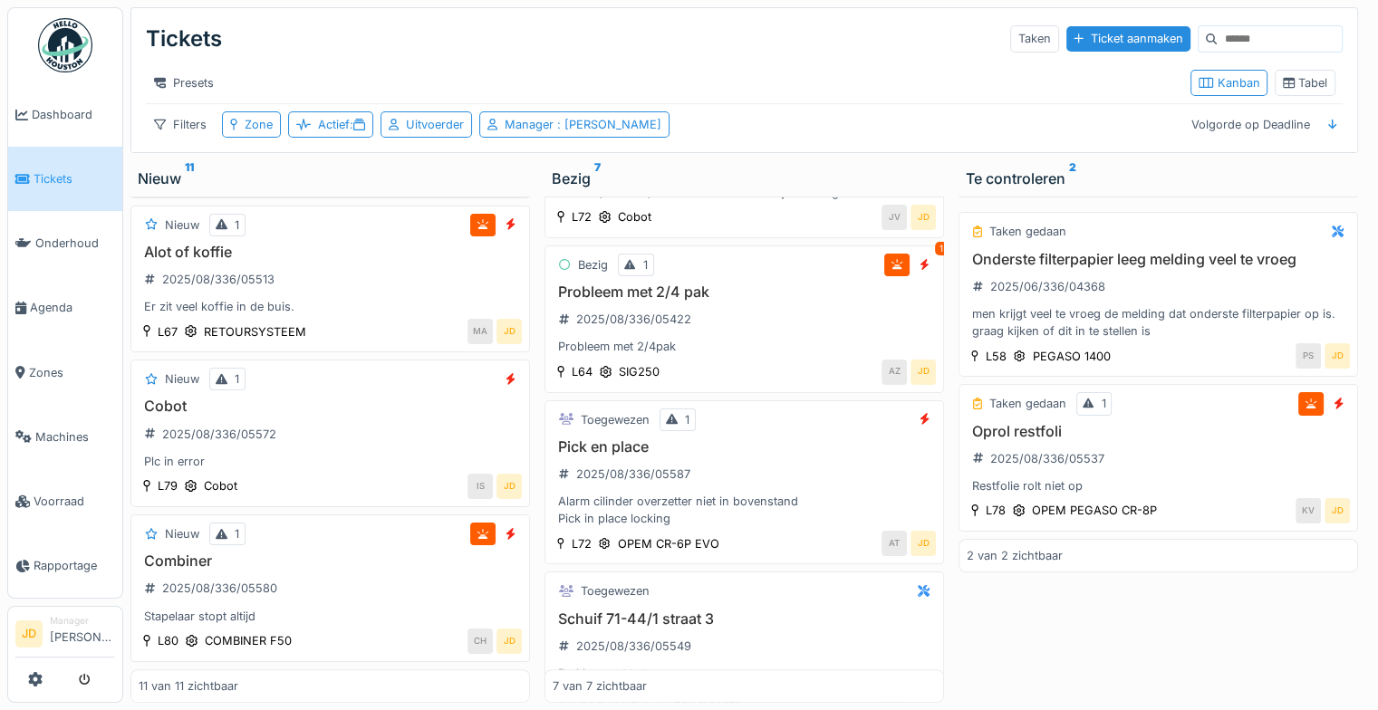
scroll to position [612, 0]
